Goal: Navigation & Orientation: Find specific page/section

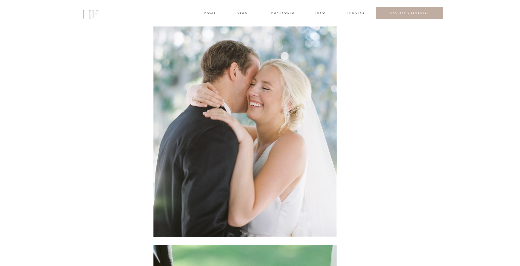
scroll to position [2731, 0]
click at [243, 13] on h3 "about" at bounding box center [243, 13] width 13 height 5
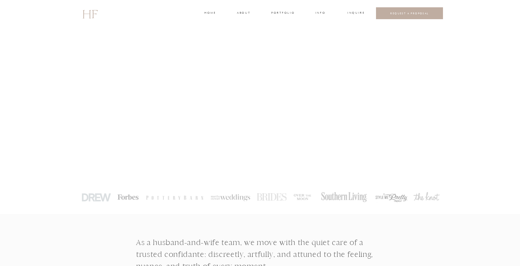
click at [241, 14] on h3 "about" at bounding box center [243, 13] width 13 height 5
click at [208, 12] on h3 "home" at bounding box center [209, 13] width 11 height 5
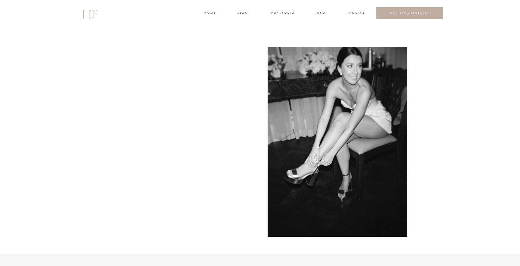
scroll to position [1512, 0]
